Goal: Task Accomplishment & Management: Use online tool/utility

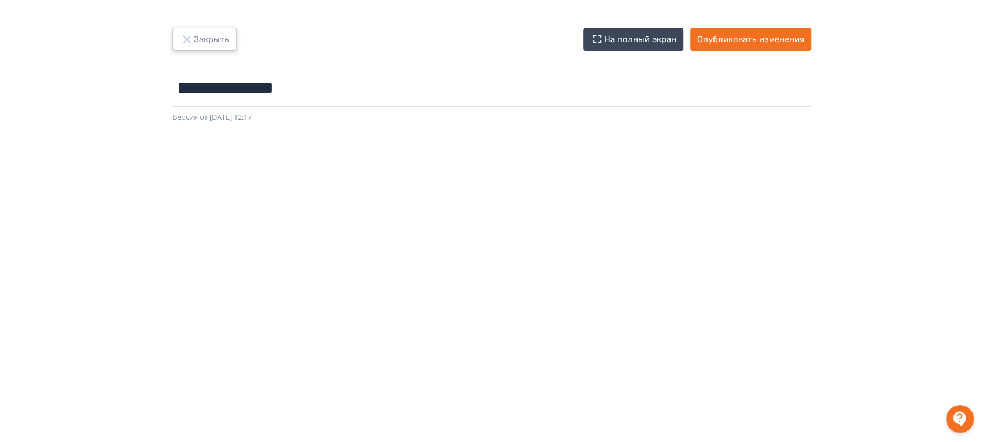
click at [196, 36] on button "Закрыть" at bounding box center [204, 39] width 64 height 23
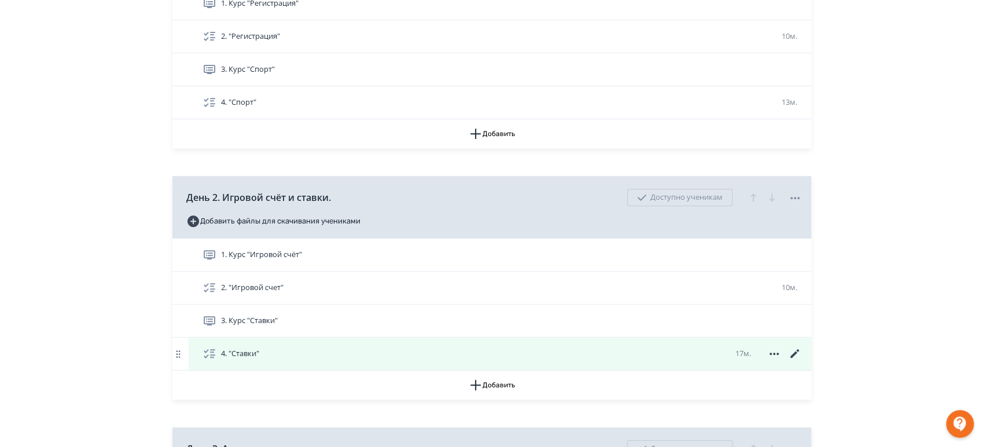
scroll to position [321, 0]
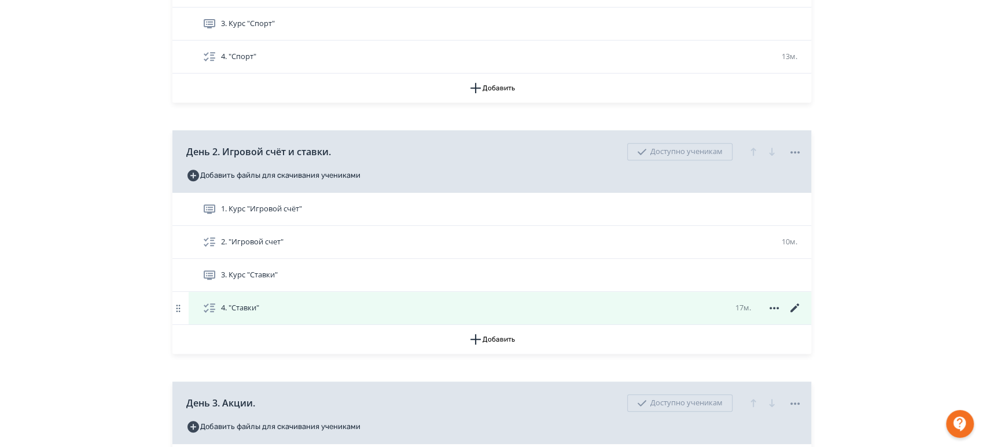
click at [792, 308] on icon at bounding box center [794, 307] width 9 height 9
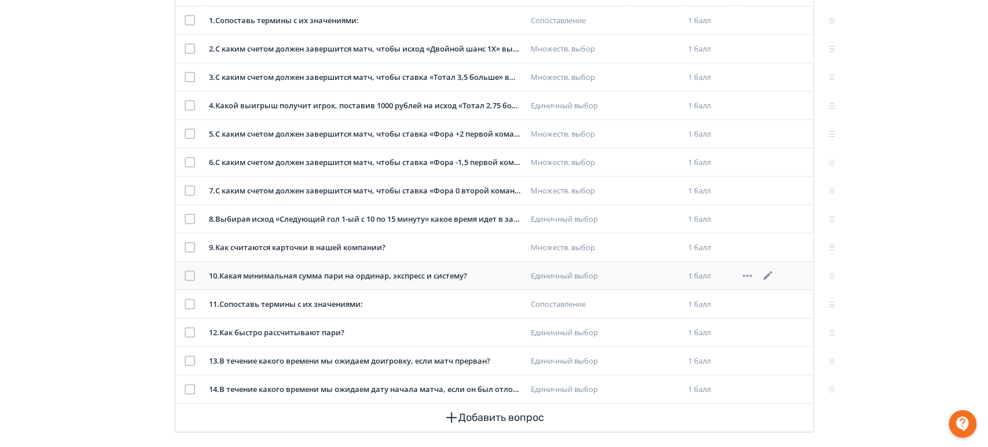
scroll to position [227, 0]
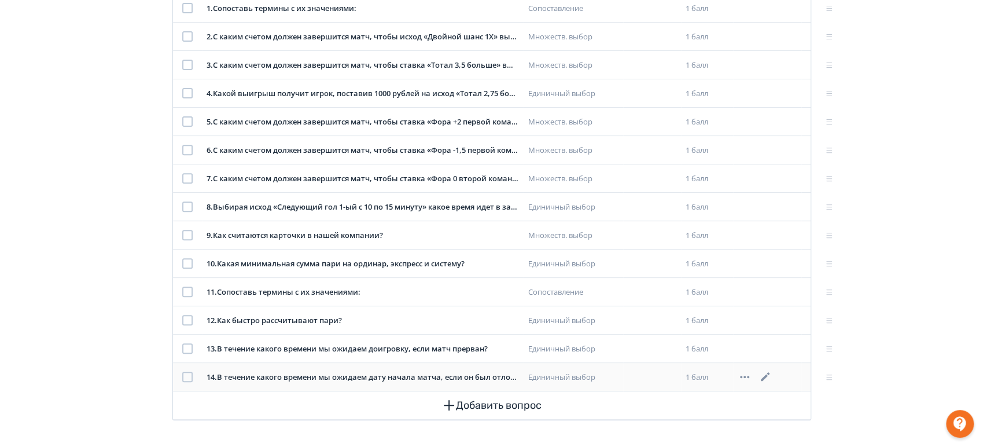
click at [766, 377] on icon at bounding box center [765, 376] width 9 height 9
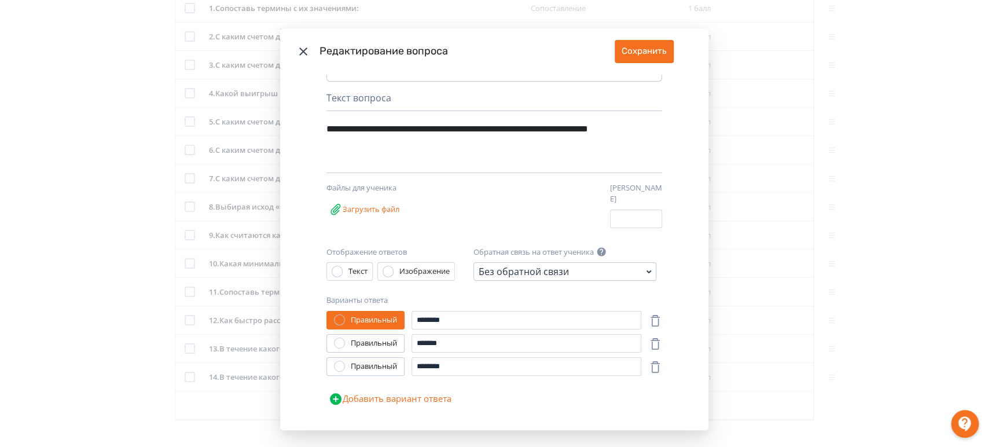
scroll to position [51, 0]
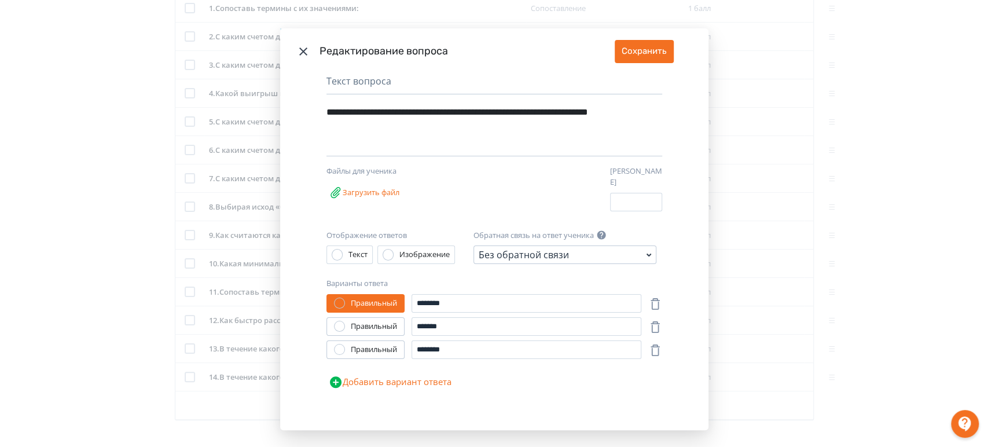
click at [340, 344] on div "Modal" at bounding box center [340, 350] width 12 height 12
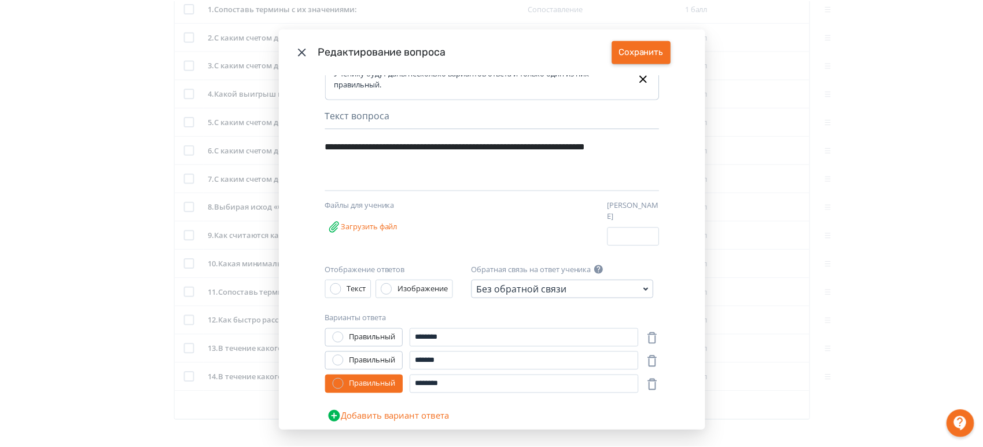
scroll to position [0, 0]
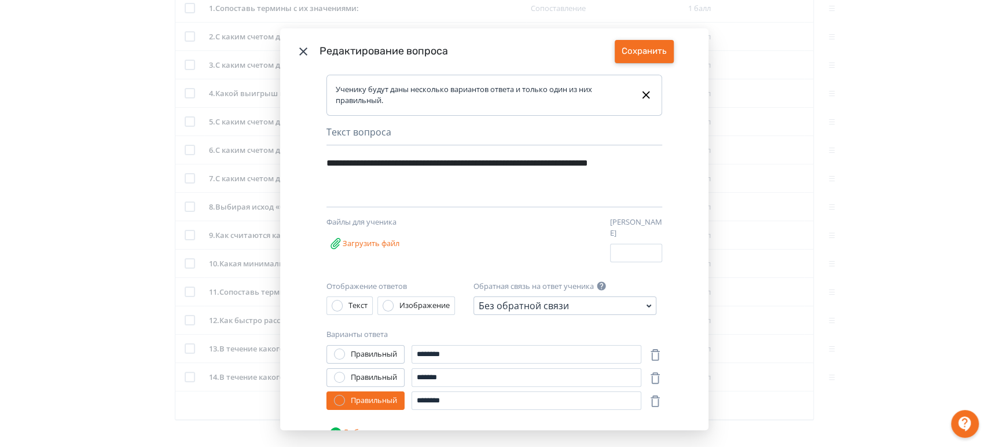
click at [636, 54] on button "Сохранить" at bounding box center [644, 51] width 59 height 23
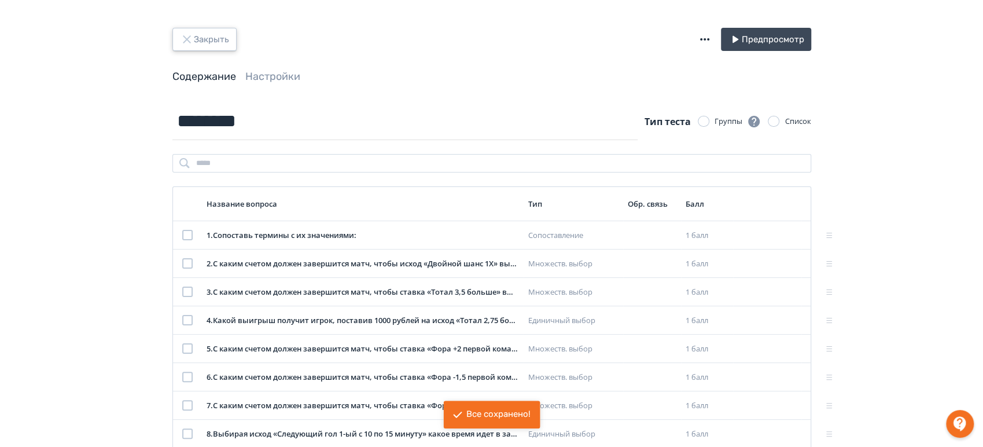
click at [185, 47] on button "Закрыть" at bounding box center [204, 39] width 64 height 23
